Goal: Task Accomplishment & Management: Use online tool/utility

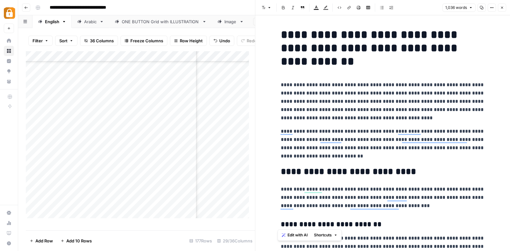
scroll to position [1131, 0]
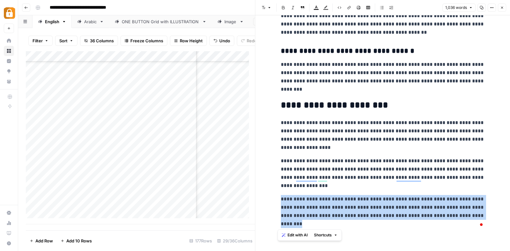
click at [27, 4] on button "Go back" at bounding box center [26, 8] width 8 height 8
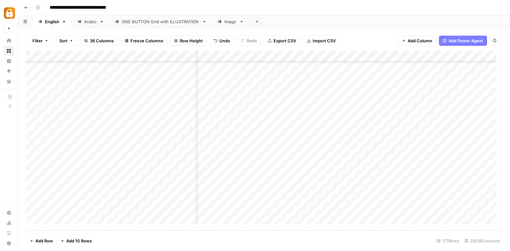
click at [26, 4] on button "Go back" at bounding box center [26, 8] width 8 height 8
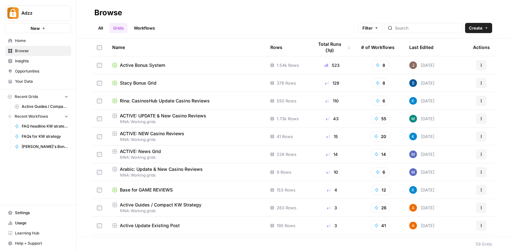
scroll to position [40, 0]
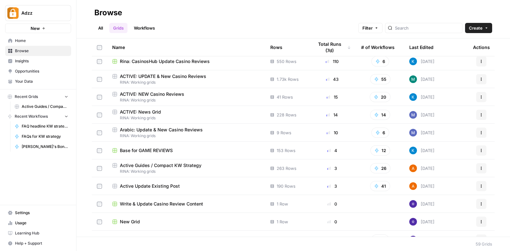
click at [172, 181] on td "Active Update Existing Post" at bounding box center [186, 186] width 158 height 18
click at [130, 185] on span "Active Update Existing Post" at bounding box center [150, 186] width 60 height 6
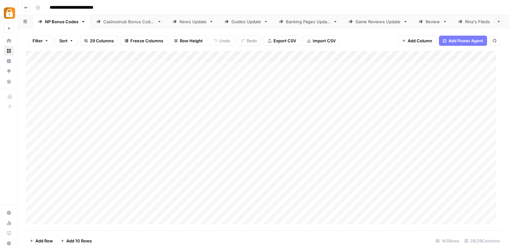
click at [67, 18] on div "NP Bonus Codes" at bounding box center [61, 21] width 33 height 6
click at [38, 56] on div "Add Column" at bounding box center [264, 141] width 476 height 180
click at [35, 56] on div "Add Column" at bounding box center [264, 141] width 476 height 180
click at [41, 40] on span "Filter" at bounding box center [38, 41] width 10 height 6
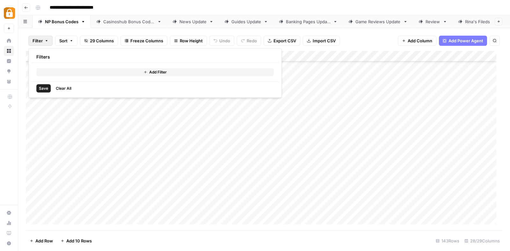
click at [65, 70] on button "Add Filter" at bounding box center [154, 72] width 237 height 8
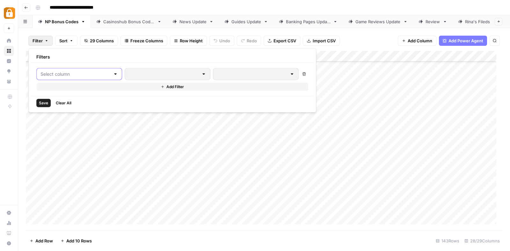
click at [86, 72] on input "text" at bounding box center [75, 74] width 70 height 6
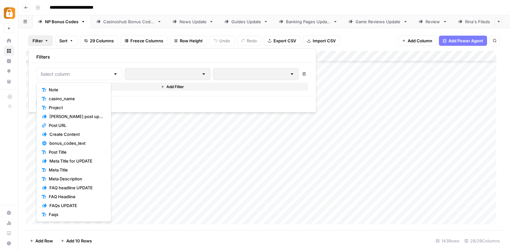
click at [81, 86] on button "Note" at bounding box center [73, 89] width 69 height 9
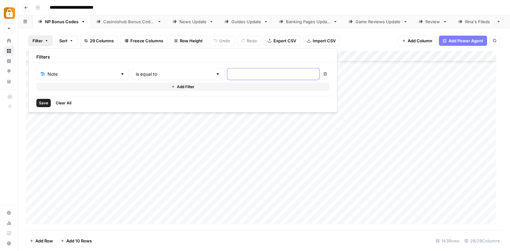
click at [231, 71] on input "text" at bounding box center [273, 74] width 84 height 6
type input "Update - unknown to Google"
click at [44, 102] on span "Save" at bounding box center [43, 103] width 9 height 6
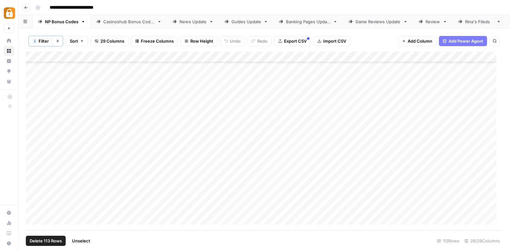
click at [35, 54] on div "Add Column" at bounding box center [264, 141] width 476 height 179
click at [44, 238] on span "Delete 113 Rows" at bounding box center [46, 241] width 32 height 6
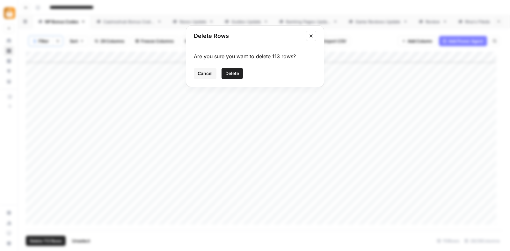
click at [234, 76] on span "Delete" at bounding box center [232, 73] width 14 height 6
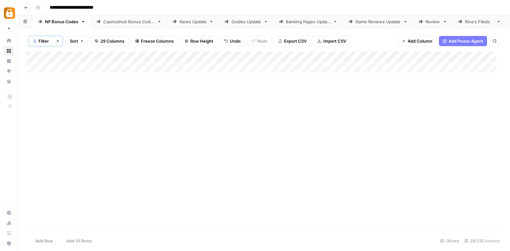
scroll to position [0, 0]
click at [57, 40] on icon "button" at bounding box center [58, 41] width 4 height 4
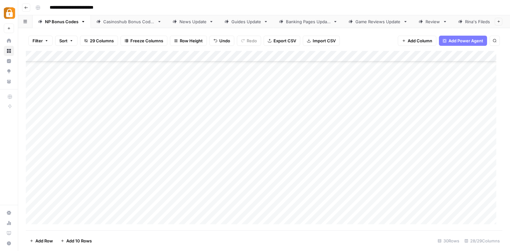
scroll to position [172, 0]
click at [75, 239] on span "Add 10 Rows" at bounding box center [78, 241] width 25 height 6
click at [257, 108] on div "Add Column" at bounding box center [264, 141] width 476 height 180
click at [90, 111] on div "Add Column" at bounding box center [264, 141] width 476 height 180
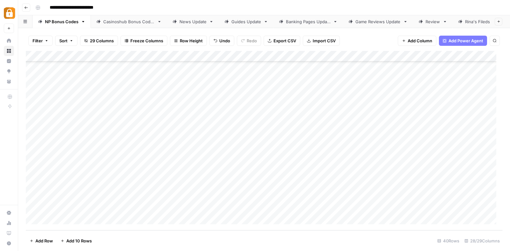
click at [90, 111] on div "Add Column" at bounding box center [264, 141] width 476 height 180
type textarea "*"
type textarea "**********"
click at [107, 120] on div "Add Column" at bounding box center [264, 141] width 476 height 180
drag, startPoint x: 103, startPoint y: 112, endPoint x: 108, endPoint y: 112, distance: 5.4
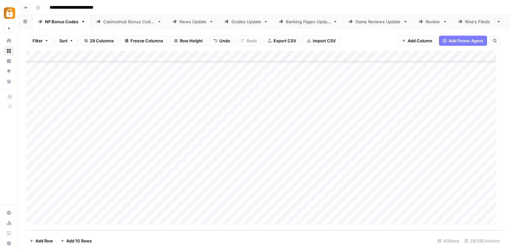
click at [104, 112] on div "Add Column" at bounding box center [264, 141] width 476 height 180
drag, startPoint x: 116, startPoint y: 115, endPoint x: 114, endPoint y: 141, distance: 25.2
click at [114, 141] on div "Add Column" at bounding box center [264, 141] width 476 height 180
click at [131, 110] on div "Add Column" at bounding box center [264, 141] width 476 height 180
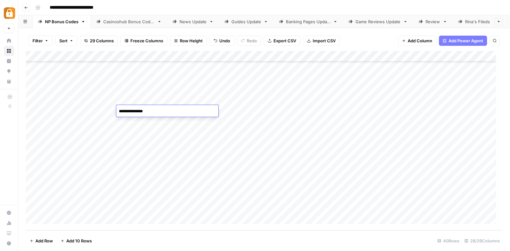
type textarea "**********"
click at [136, 121] on div "Add Column" at bounding box center [264, 141] width 476 height 180
type textarea "**********"
click at [130, 135] on div "Add Column" at bounding box center [264, 141] width 476 height 180
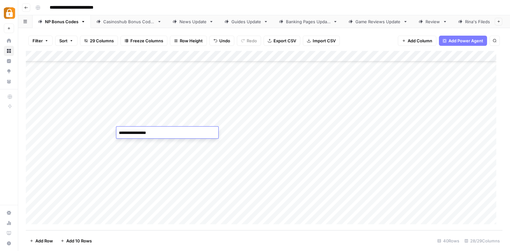
type textarea "**********"
click at [125, 147] on div "Add Column" at bounding box center [264, 141] width 476 height 180
type textarea "**********"
click at [74, 112] on div "Add Column" at bounding box center [264, 141] width 476 height 180
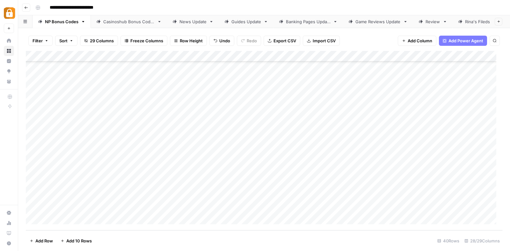
click at [74, 112] on div "Add Column" at bounding box center [264, 141] width 476 height 180
click at [74, 112] on textarea "**********" at bounding box center [99, 111] width 102 height 9
type textarea "*****"
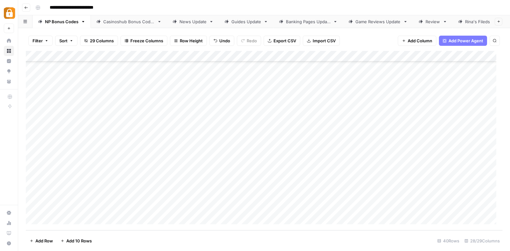
click at [69, 148] on div "Add Column" at bounding box center [264, 141] width 476 height 180
click at [72, 111] on div "Add Column" at bounding box center [264, 141] width 476 height 180
drag, startPoint x: 113, startPoint y: 117, endPoint x: 107, endPoint y: 144, distance: 27.3
click at [107, 144] on div "Add Column" at bounding box center [264, 141] width 476 height 180
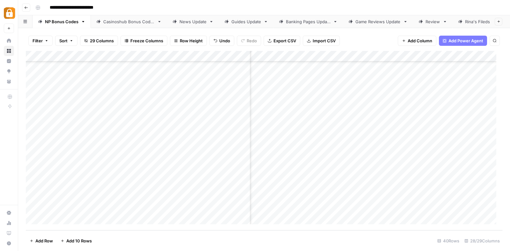
click at [320, 108] on div "Add Column" at bounding box center [264, 141] width 476 height 180
click at [320, 119] on div "Add Column" at bounding box center [264, 141] width 476 height 180
click at [322, 130] on div "Add Column" at bounding box center [264, 141] width 476 height 180
click at [321, 141] on div "Add Column" at bounding box center [264, 141] width 476 height 180
